Goal: Information Seeking & Learning: Find specific page/section

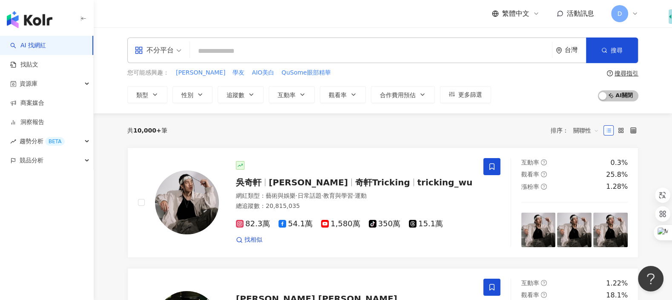
click at [436, 46] on input "search" at bounding box center [370, 51] width 355 height 16
type input "*"
type input "****"
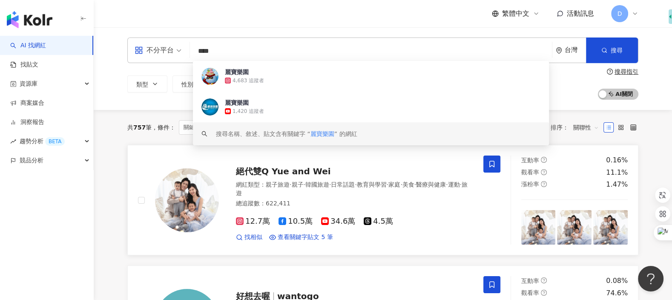
click at [411, 228] on div "12.7萬 10.5萬 34.6萬 4.5萬 找相似 查看關鍵字貼文 5 筆" at bounding box center [354, 225] width 237 height 31
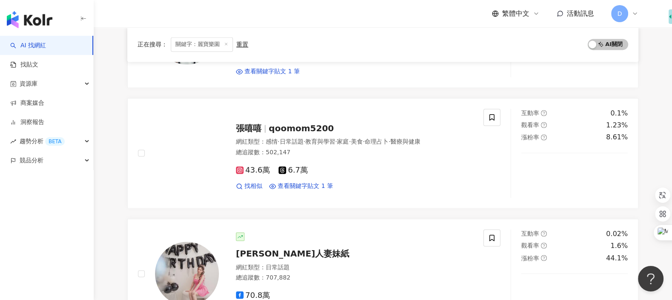
scroll to position [1456, 0]
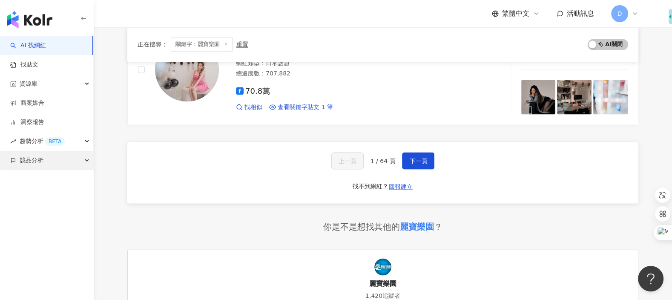
click at [25, 160] on span "競品分析" at bounding box center [32, 160] width 24 height 19
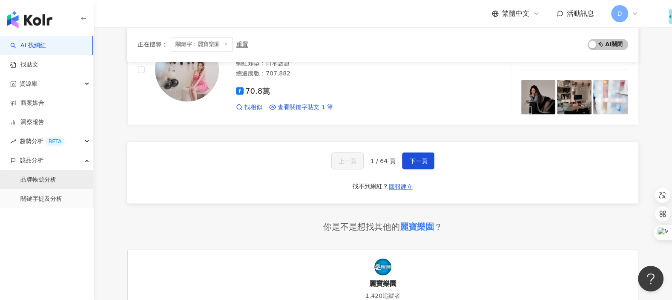
click at [37, 180] on link "品牌帳號分析" at bounding box center [38, 179] width 36 height 9
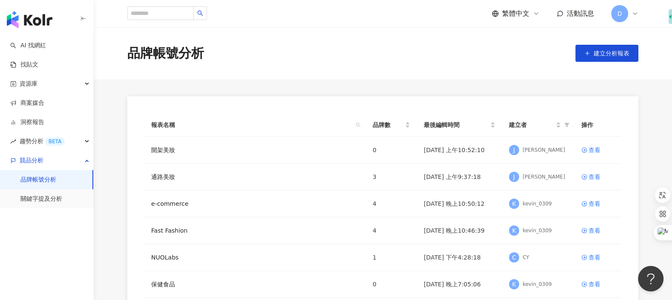
click at [619, 21] on span "D" at bounding box center [619, 13] width 17 height 17
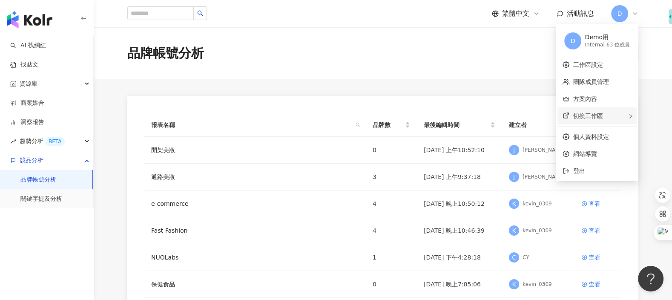
click at [617, 114] on div "切換工作區" at bounding box center [596, 115] width 79 height 17
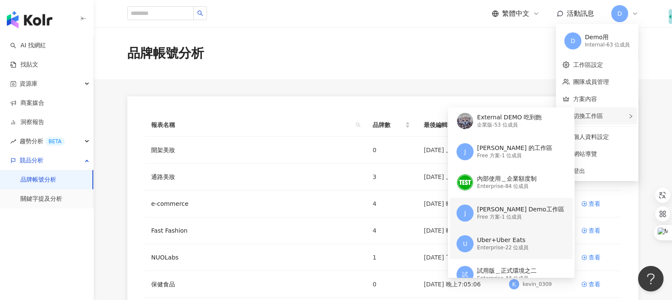
scroll to position [67, 0]
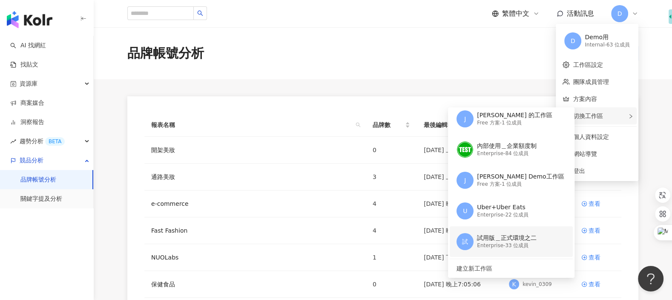
click at [503, 239] on div "試用版＿正式環境之二" at bounding box center [507, 238] width 60 height 9
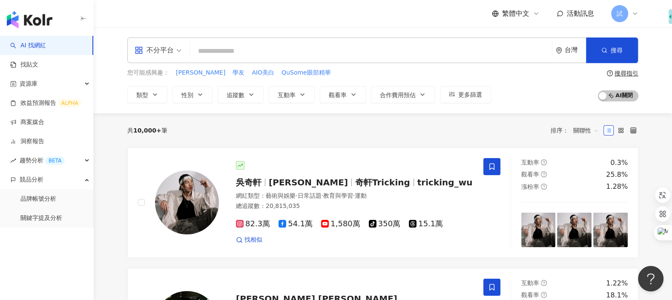
click at [412, 50] on input "search" at bounding box center [370, 51] width 355 height 16
paste input "**********"
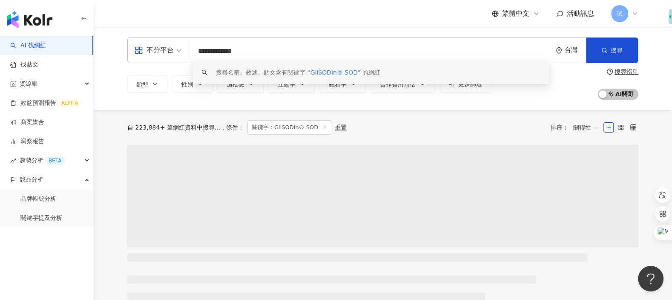
click at [358, 76] on div "搜尋名稱、敘述、貼文含有關鍵字 “ GliSODin® SOD ” 的網紅" at bounding box center [298, 72] width 164 height 9
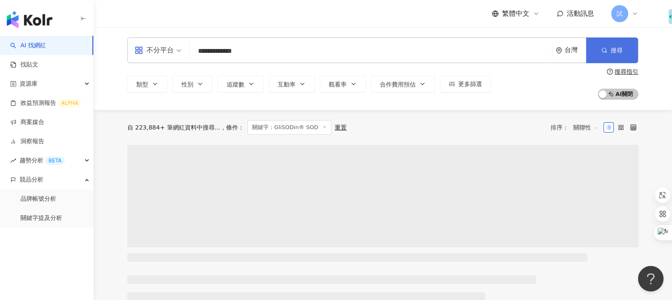
type input "**********"
click at [617, 47] on span "搜尋" at bounding box center [616, 50] width 12 height 7
